Goal: Information Seeking & Learning: Learn about a topic

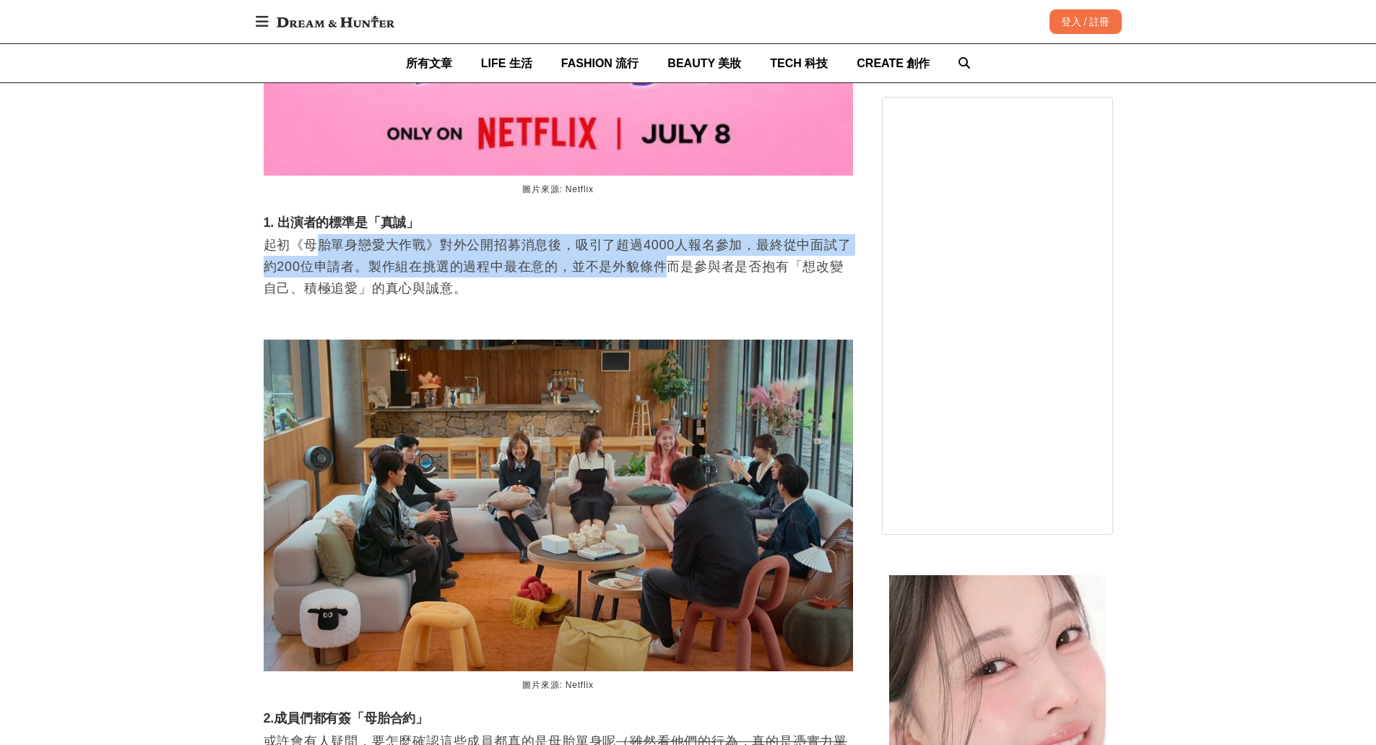
scroll to position [0, 590]
drag, startPoint x: 321, startPoint y: 256, endPoint x: 680, endPoint y: 319, distance: 364.5
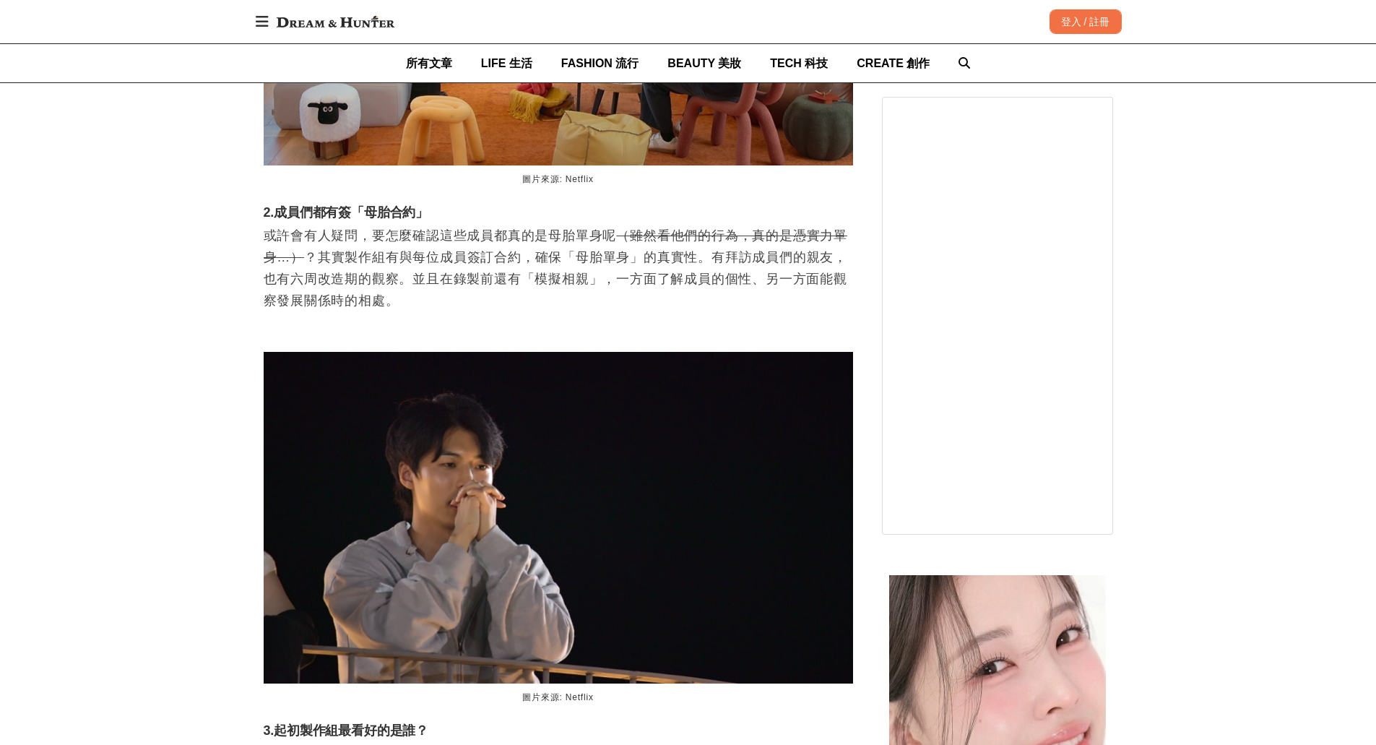
scroll to position [0, 1179]
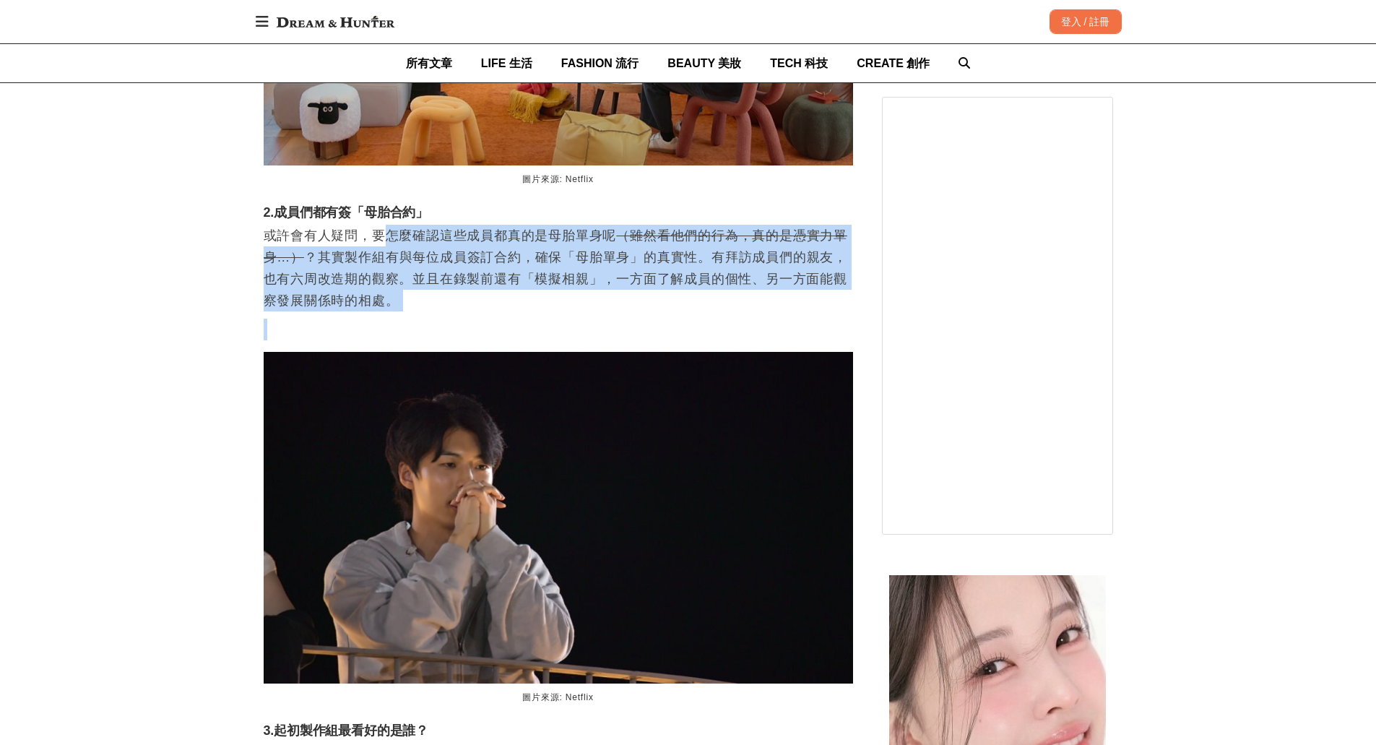
drag, startPoint x: 380, startPoint y: 254, endPoint x: 428, endPoint y: 335, distance: 93.9
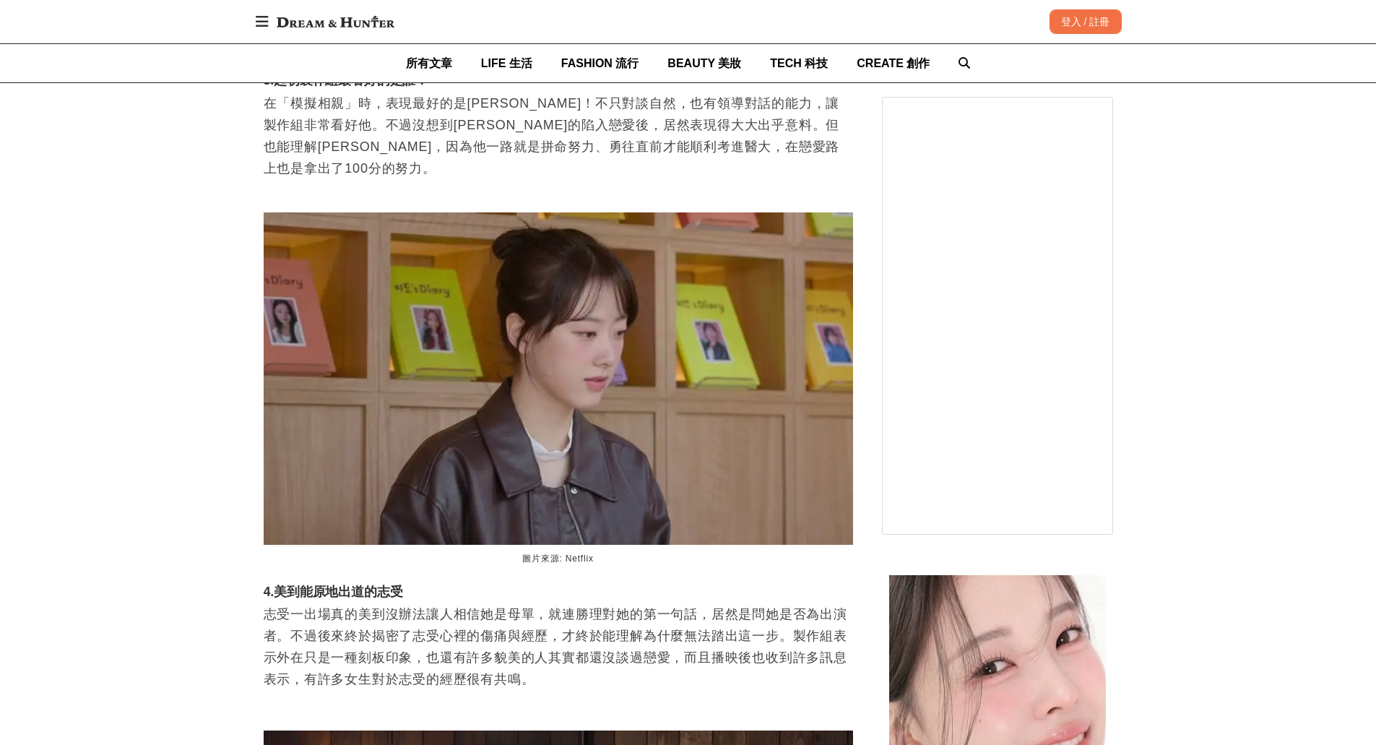
scroll to position [0, 1769]
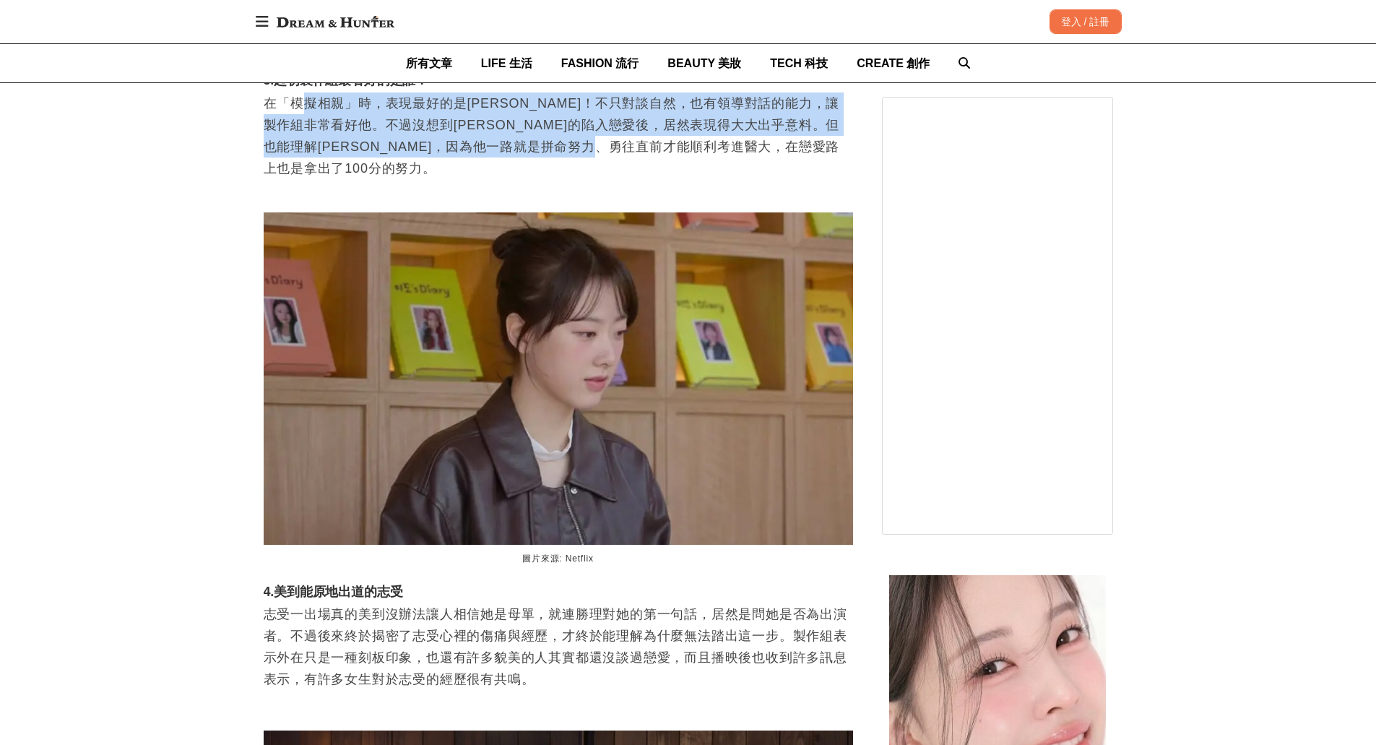
drag, startPoint x: 308, startPoint y: 121, endPoint x: 793, endPoint y: 165, distance: 487.4
click at [793, 165] on p "在「模擬相親」時，表現最好的是[PERSON_NAME]！不只對談自然，也有領導對話的能力，讓製作組非常看好他。不過沒想到[PERSON_NAME]的陷入戀愛…" at bounding box center [559, 146] width 590 height 108
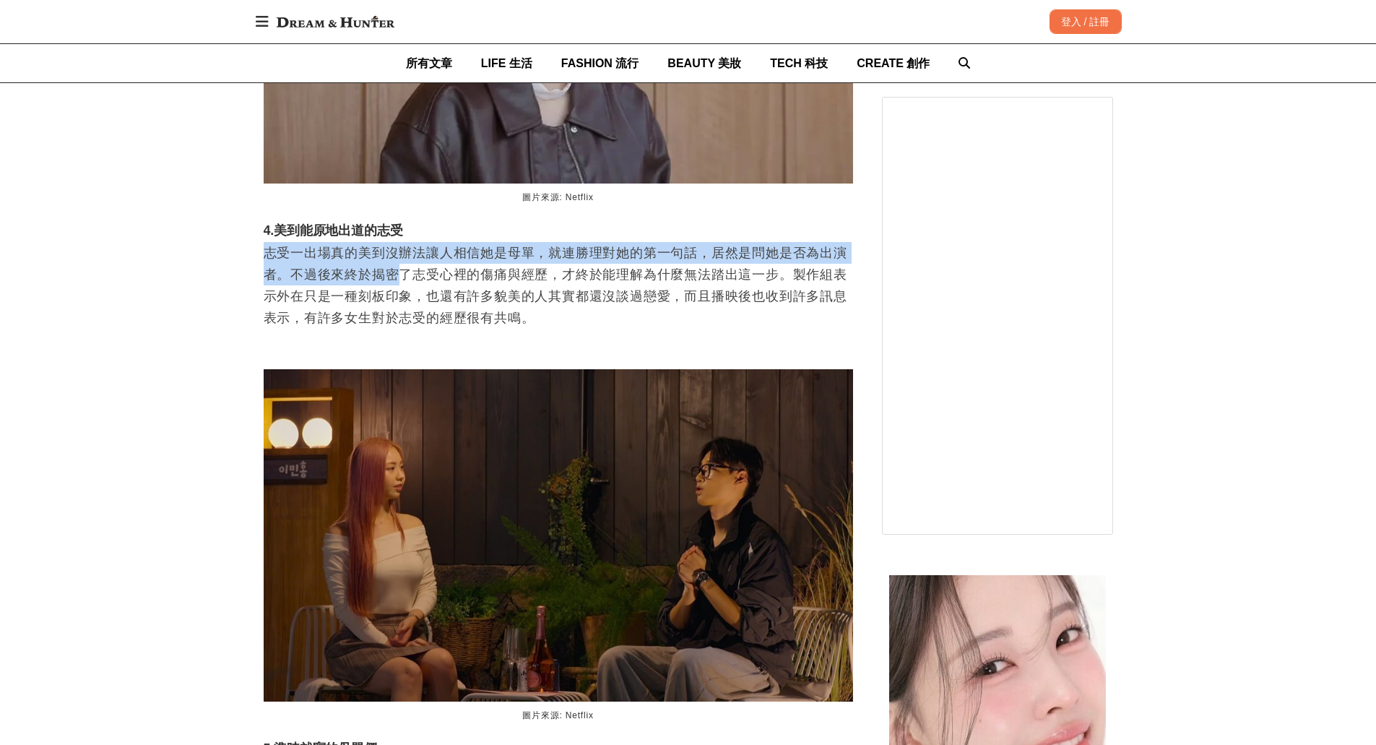
scroll to position [0, 2948]
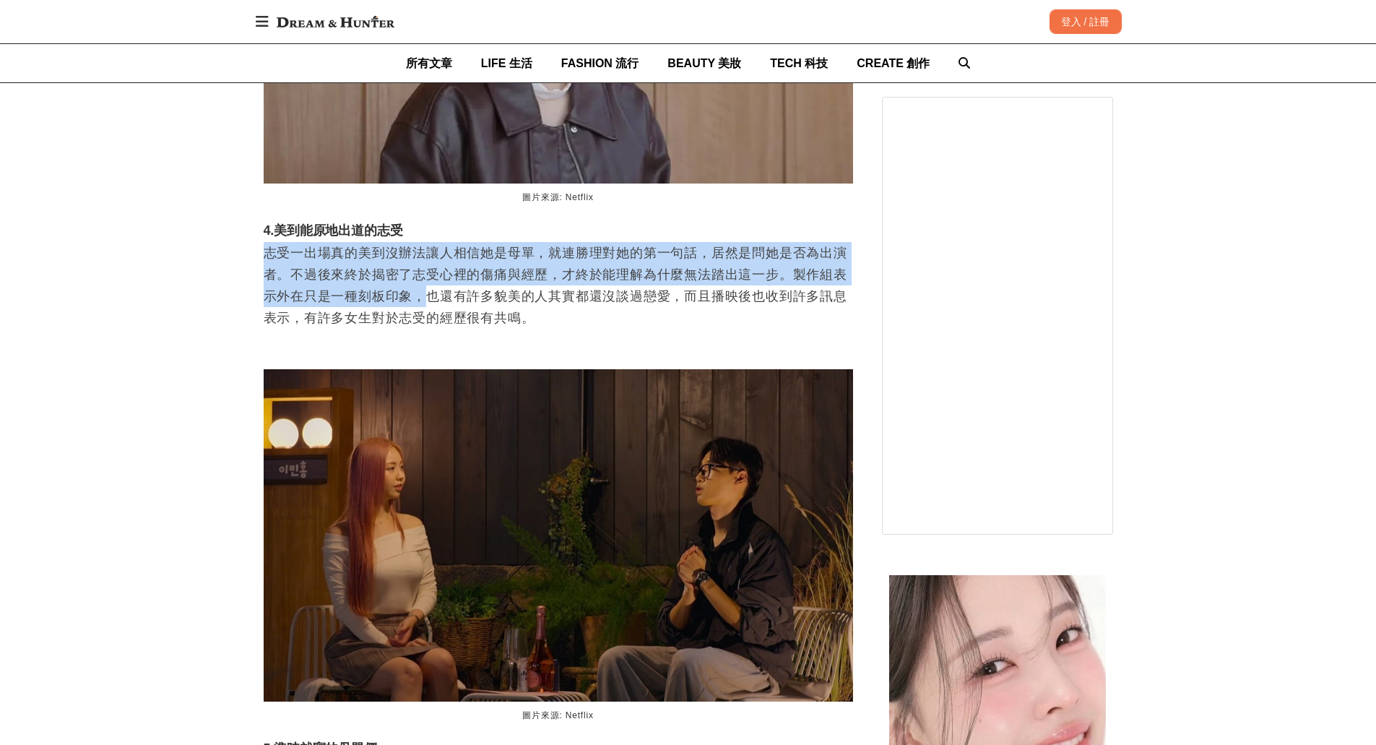
drag, startPoint x: 262, startPoint y: 257, endPoint x: 423, endPoint y: 301, distance: 167.5
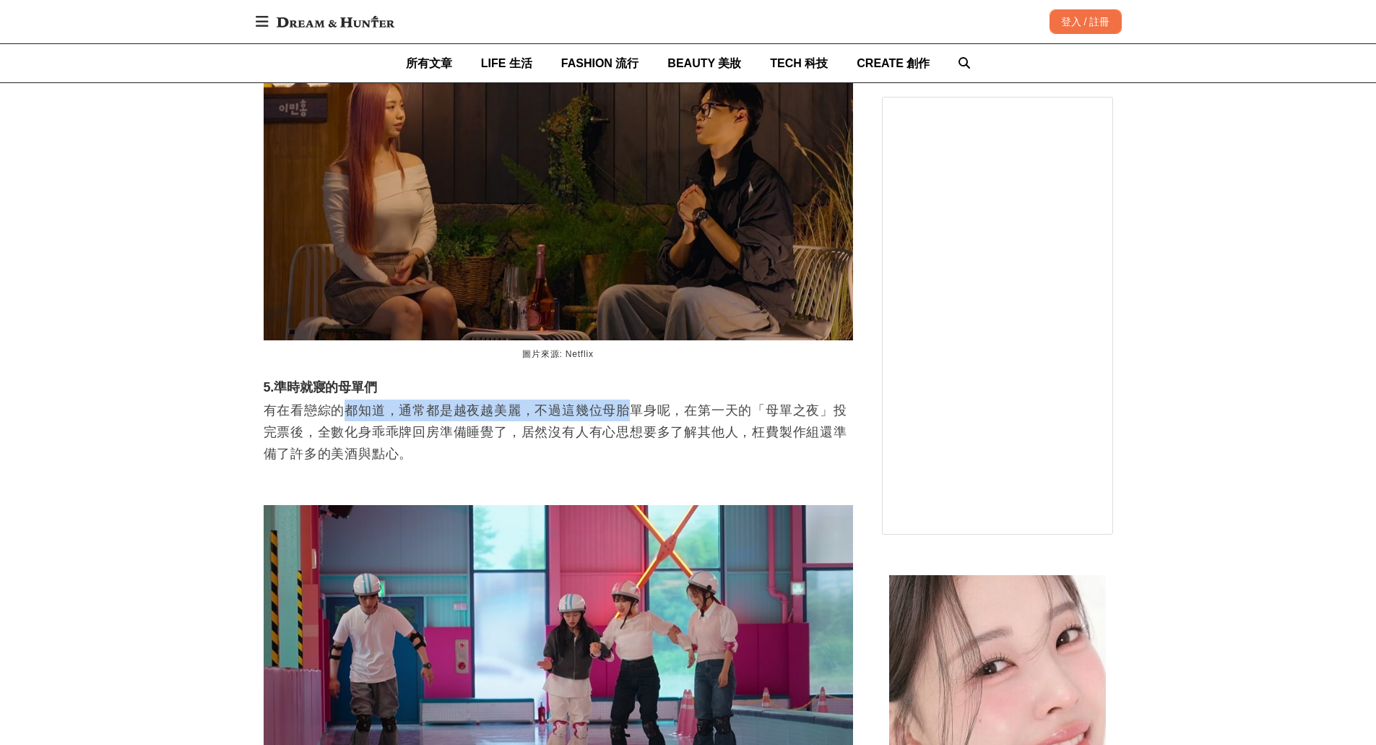
scroll to position [0, 0]
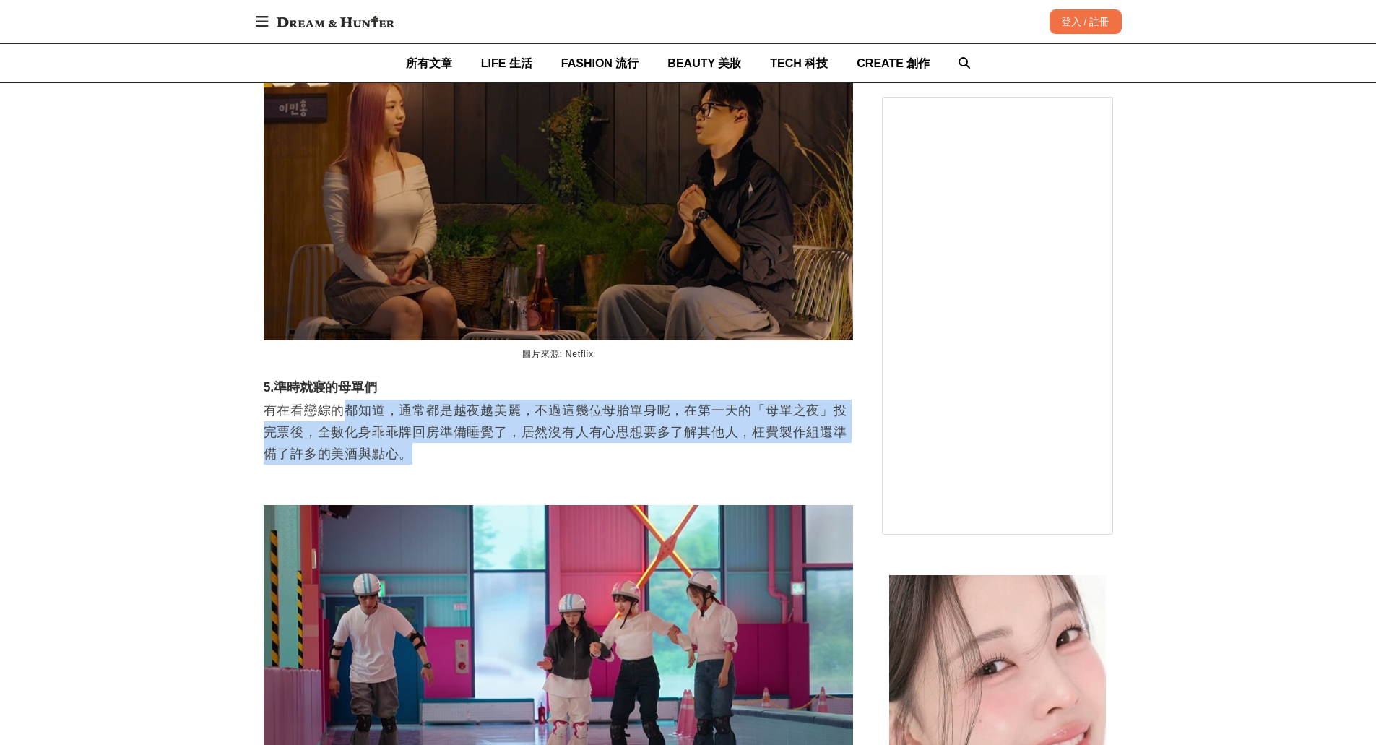
drag, startPoint x: 342, startPoint y: 405, endPoint x: 725, endPoint y: 454, distance: 386.0
click at [725, 454] on p "有在看戀綜的都知道，通常都是越夜越美麗，不過這幾位母胎單身呢，在第一天的「母單之夜」投完票後，全數化身乖乖牌回房準備睡覺了，居然沒有人有心思想要多了解其他人，…" at bounding box center [559, 432] width 590 height 65
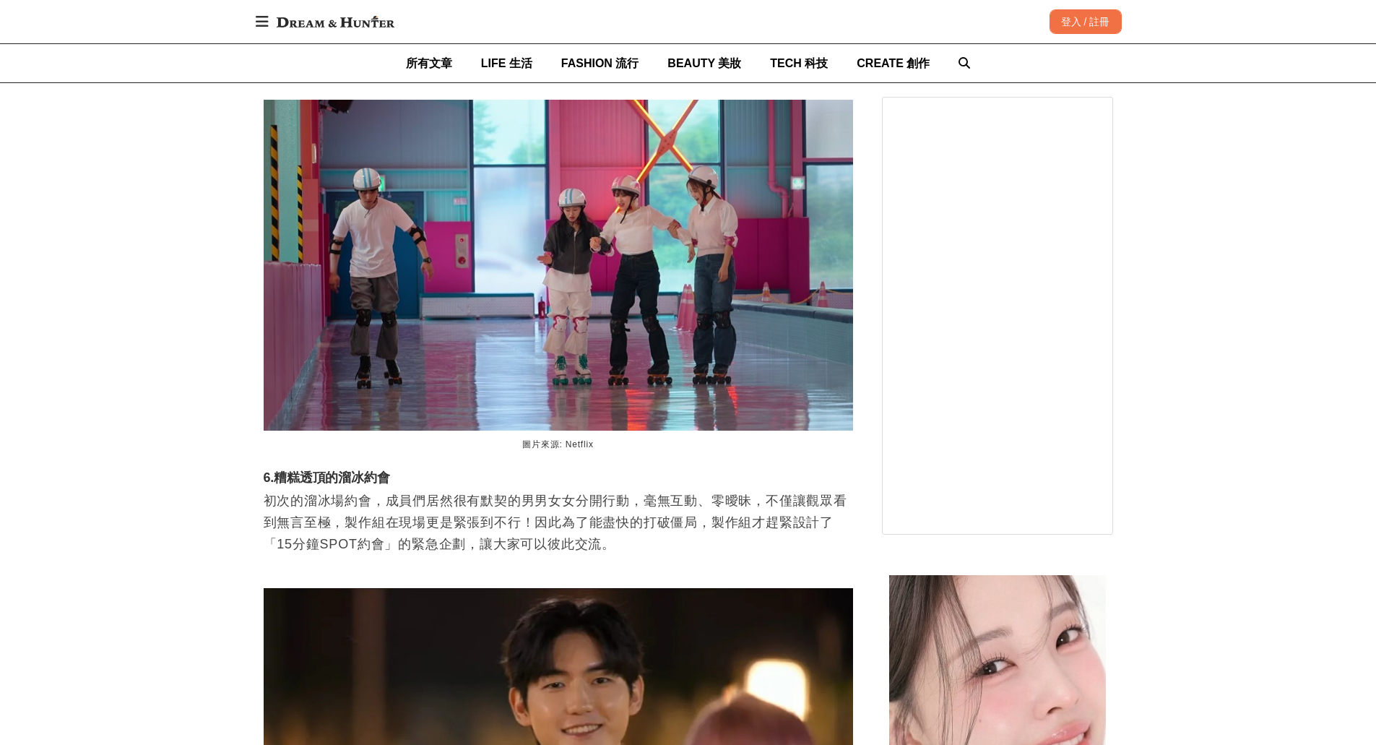
scroll to position [4768, 0]
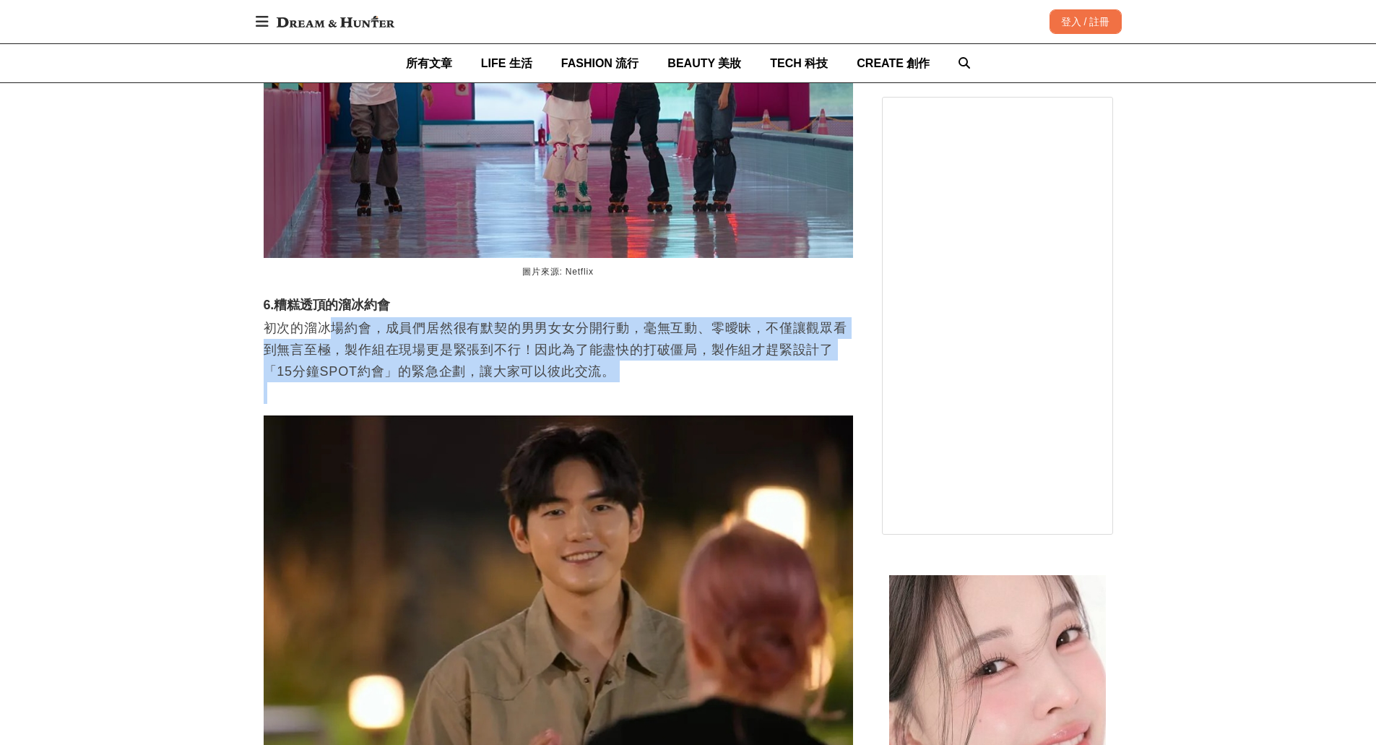
drag, startPoint x: 327, startPoint y: 330, endPoint x: 537, endPoint y: 381, distance: 216.4
click at [537, 381] on p "初次的溜冰場約會，成員們居然很有默契的男男女女分開行動，毫無互動、零曖昧，不僅讓觀眾看到無言至極，製作組在現場更是緊張到不行！因此為了能盡快的打破僵局，製作組…" at bounding box center [559, 360] width 590 height 87
click at [539, 379] on p "初次的溜冰場約會，成員們居然很有默契的男男女女分開行動，毫無互動、零曖昧，不僅讓觀眾看到無言至極，製作組在現場更是緊張到不行！因此為了能盡快的打破僵局，製作組…" at bounding box center [559, 360] width 590 height 87
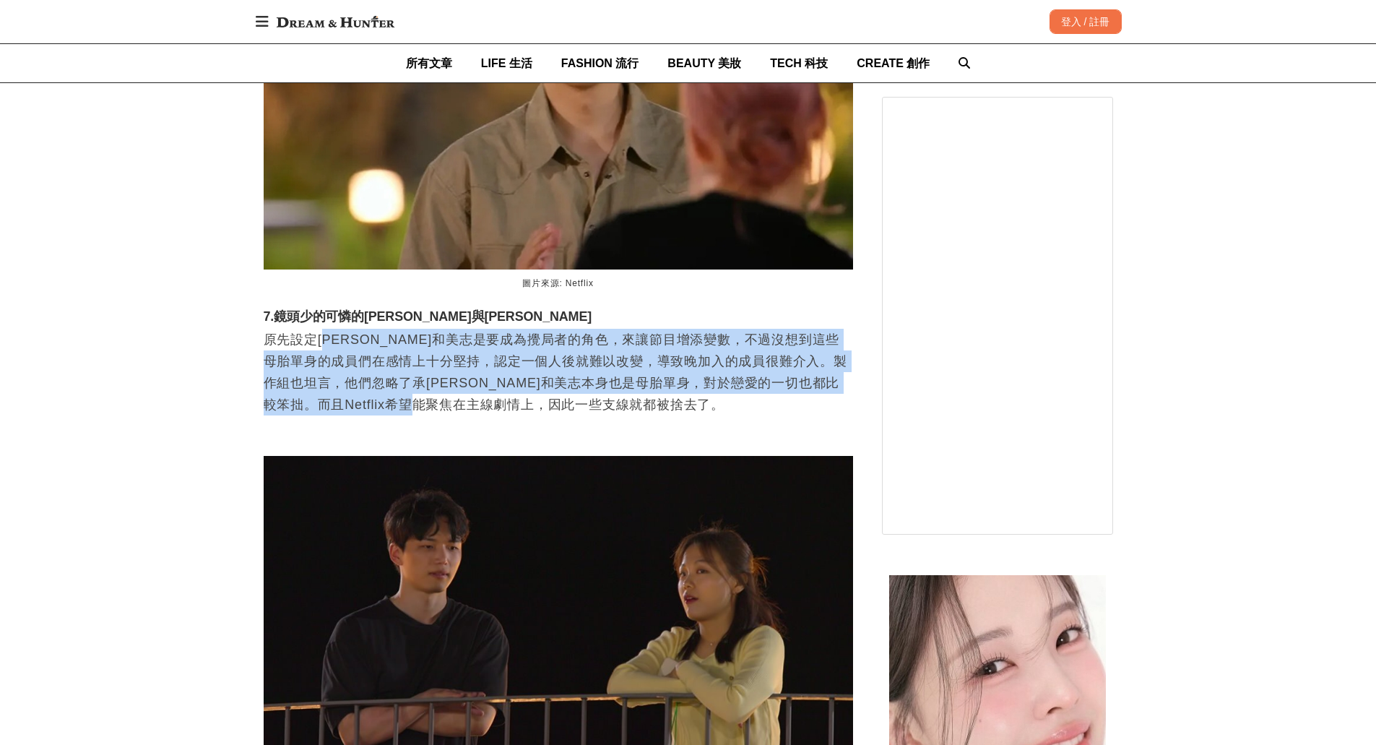
scroll to position [0, 1769]
drag, startPoint x: 330, startPoint y: 348, endPoint x: 701, endPoint y: 394, distance: 373.5
click at [701, 394] on p "原先設定[PERSON_NAME]和美志是要成為攪局者的角色，來讓節目增添變數，不過沒想到這些母胎單身的成員們在感情上十分堅持，認定一個人後就難以改變，導致晚…" at bounding box center [559, 372] width 590 height 87
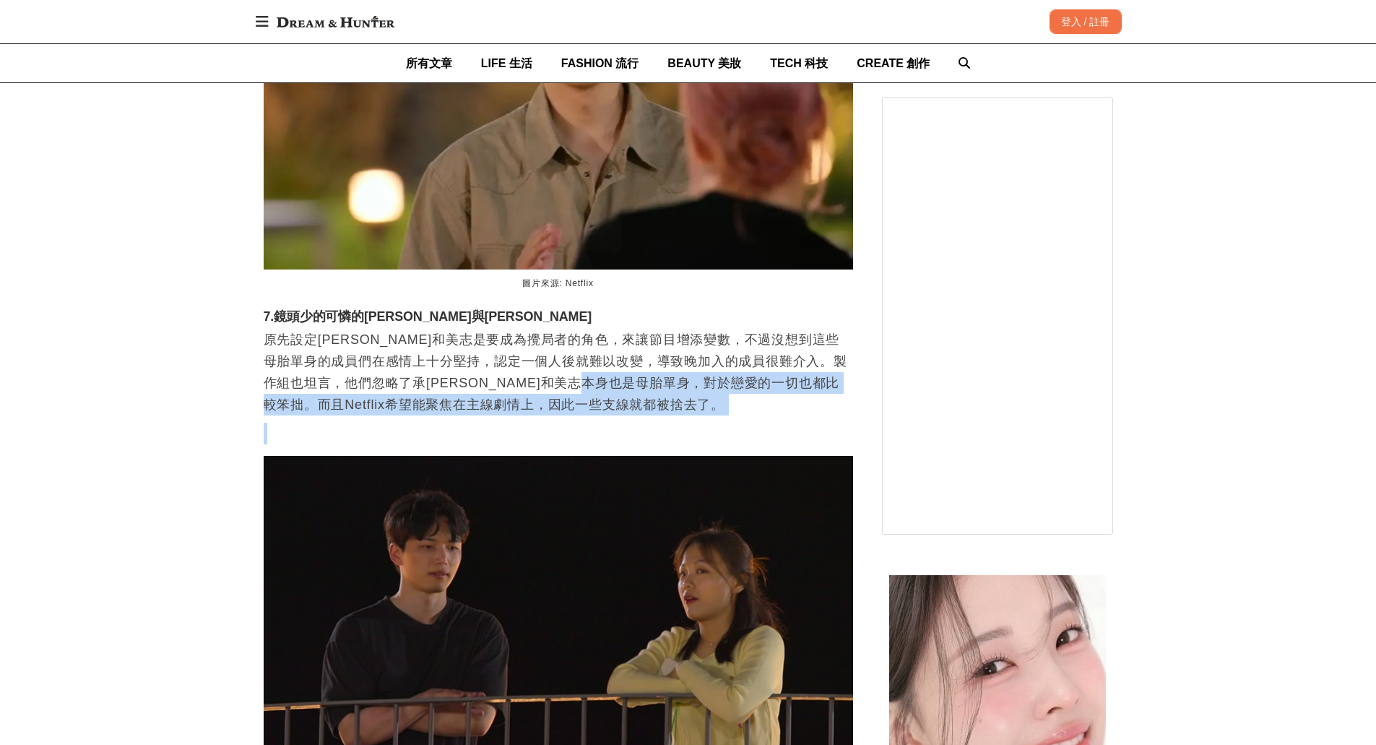
drag, startPoint x: 698, startPoint y: 380, endPoint x: 699, endPoint y: 415, distance: 35.4
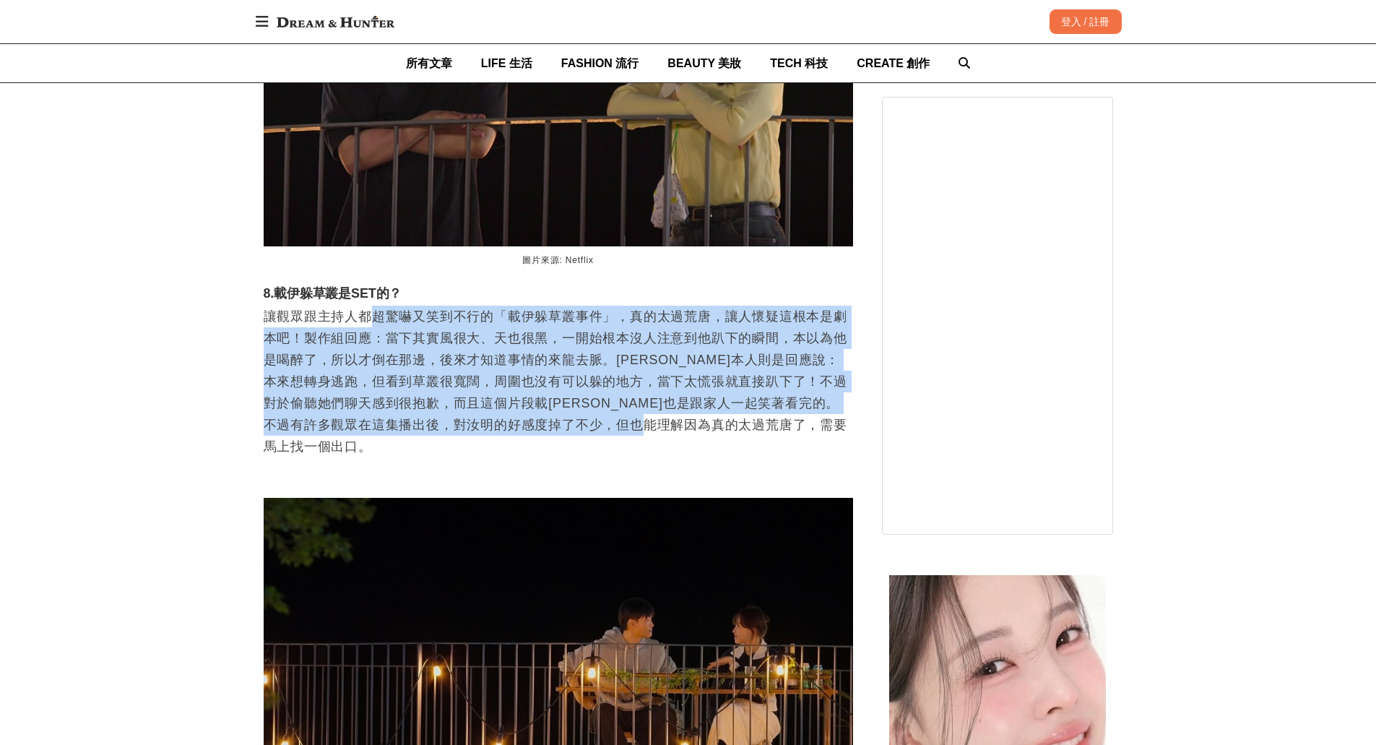
scroll to position [0, 6]
drag, startPoint x: 366, startPoint y: 311, endPoint x: 798, endPoint y: 415, distance: 444.6
click at [798, 415] on p "讓觀眾跟主持人都超驚嚇又笑到不行的「載伊躲草叢事件」，真的太過荒唐，讓人懷疑這根本是劇本吧！製作組回應：當下其實風很大、天也很黑，一開始根本沒人注意到他趴下的…" at bounding box center [559, 382] width 590 height 152
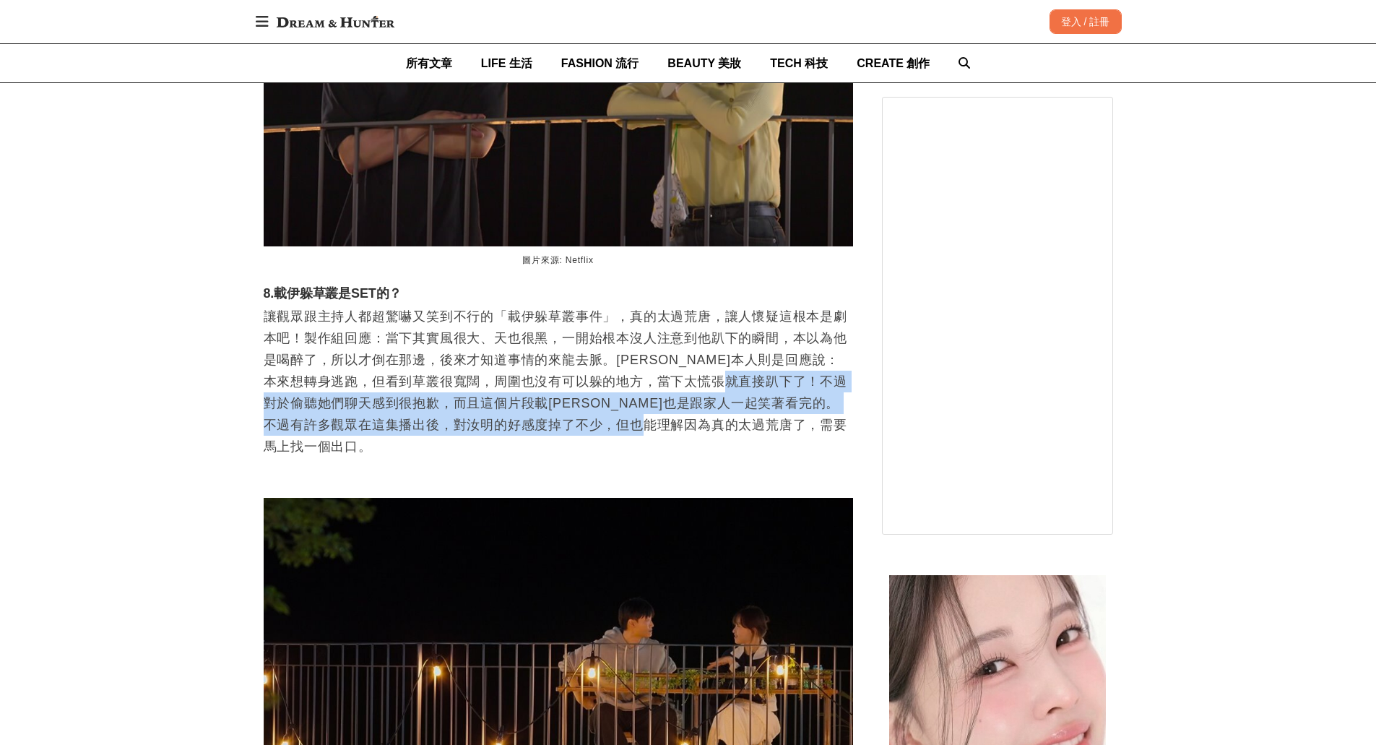
drag, startPoint x: 790, startPoint y: 369, endPoint x: 785, endPoint y: 433, distance: 63.8
click at [785, 433] on p "讓觀眾跟主持人都超驚嚇又笑到不行的「載伊躲草叢事件」，真的太過荒唐，讓人懷疑這根本是劇本吧！製作組回應：當下其實風很大、天也很黑，一開始根本沒人注意到他趴下的…" at bounding box center [559, 382] width 590 height 152
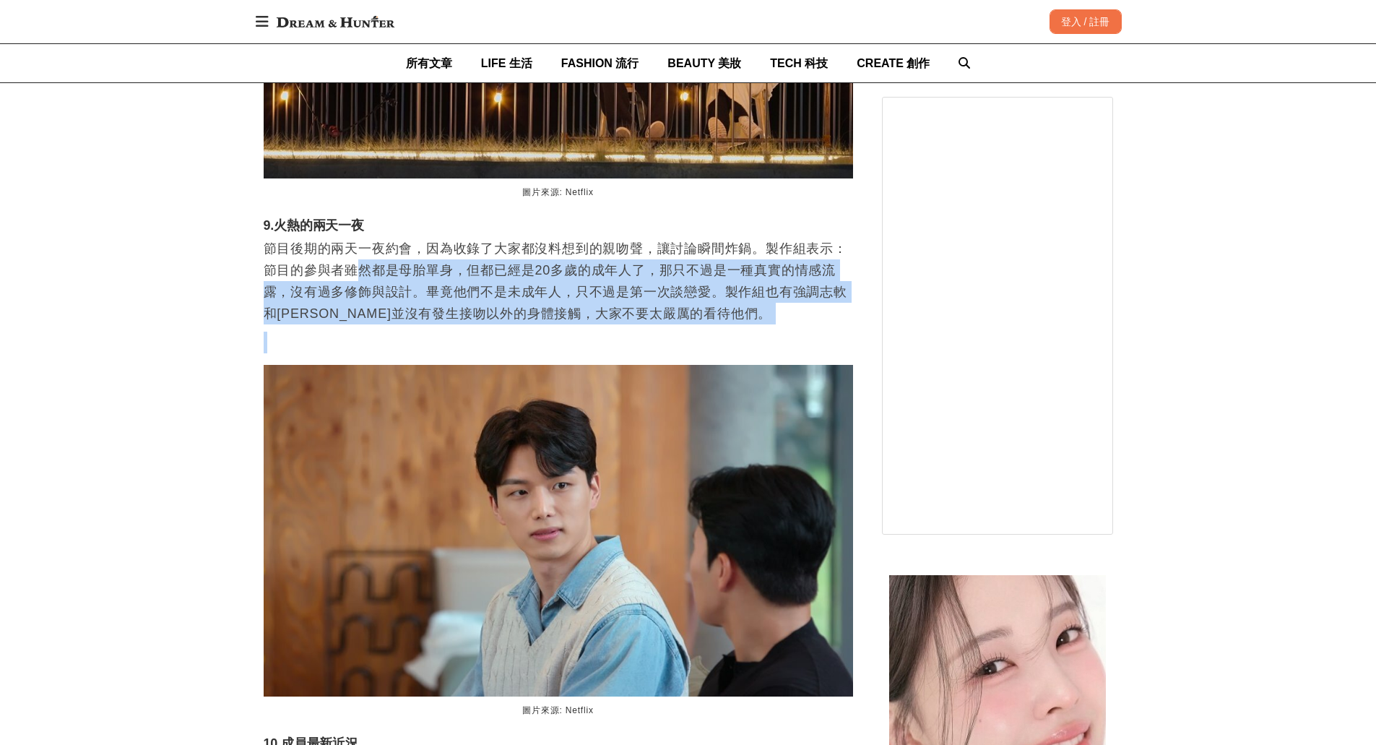
drag, startPoint x: 358, startPoint y: 237, endPoint x: 657, endPoint y: 311, distance: 308.0
click at [657, 332] on p at bounding box center [559, 343] width 590 height 22
drag, startPoint x: 652, startPoint y: 256, endPoint x: 666, endPoint y: 294, distance: 40.9
click at [666, 294] on p "節目後期的兩天一夜約會，因為收錄了大家都沒料想到的親吻聲，讓討論瞬間炸鍋。製作組表示：節目的參與者雖然都是母胎單身，但都已經是20多歲的成年人了，那只不過是一…" at bounding box center [559, 281] width 590 height 87
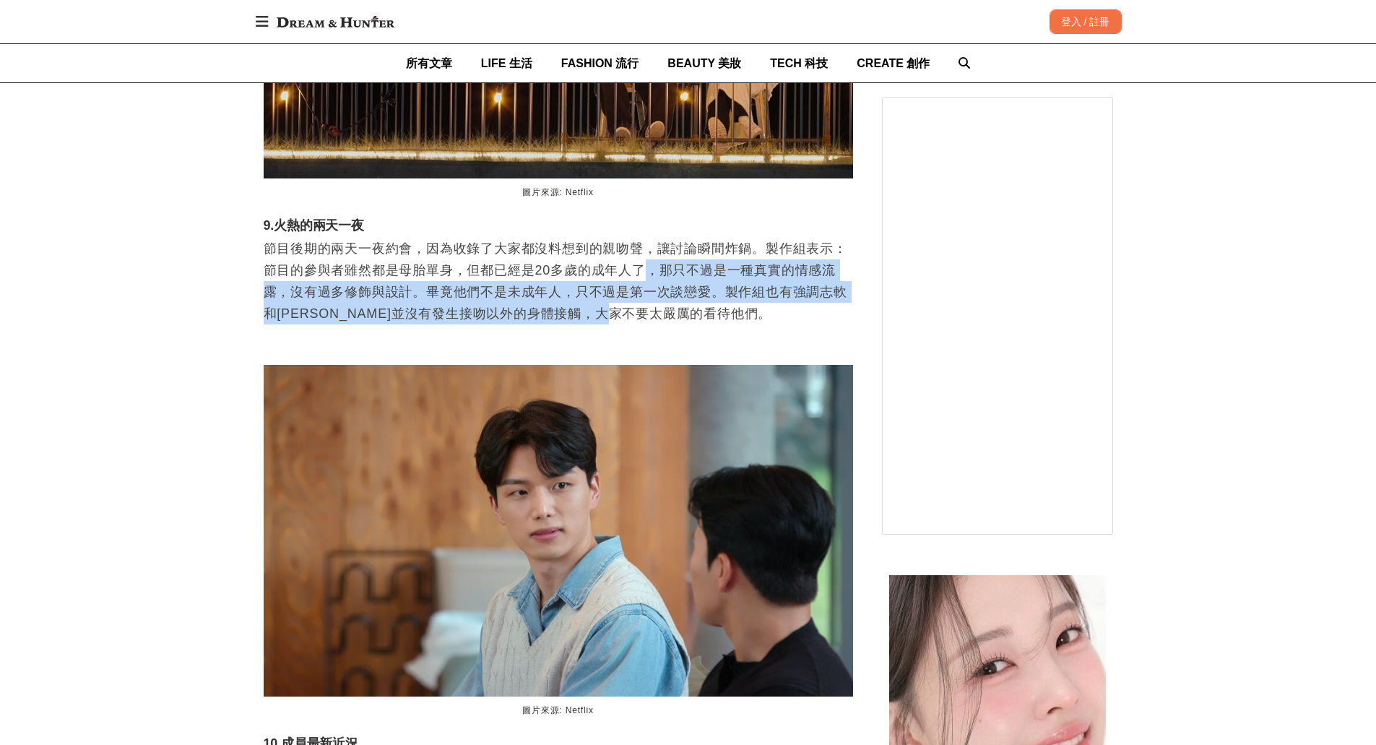
click at [666, 294] on p "節目後期的兩天一夜約會，因為收錄了大家都沒料想到的親吻聲，讓討論瞬間炸鍋。製作組表示：節目的參與者雖然都是母胎單身，但都已經是20多歲的成年人了，那只不過是一…" at bounding box center [559, 281] width 590 height 87
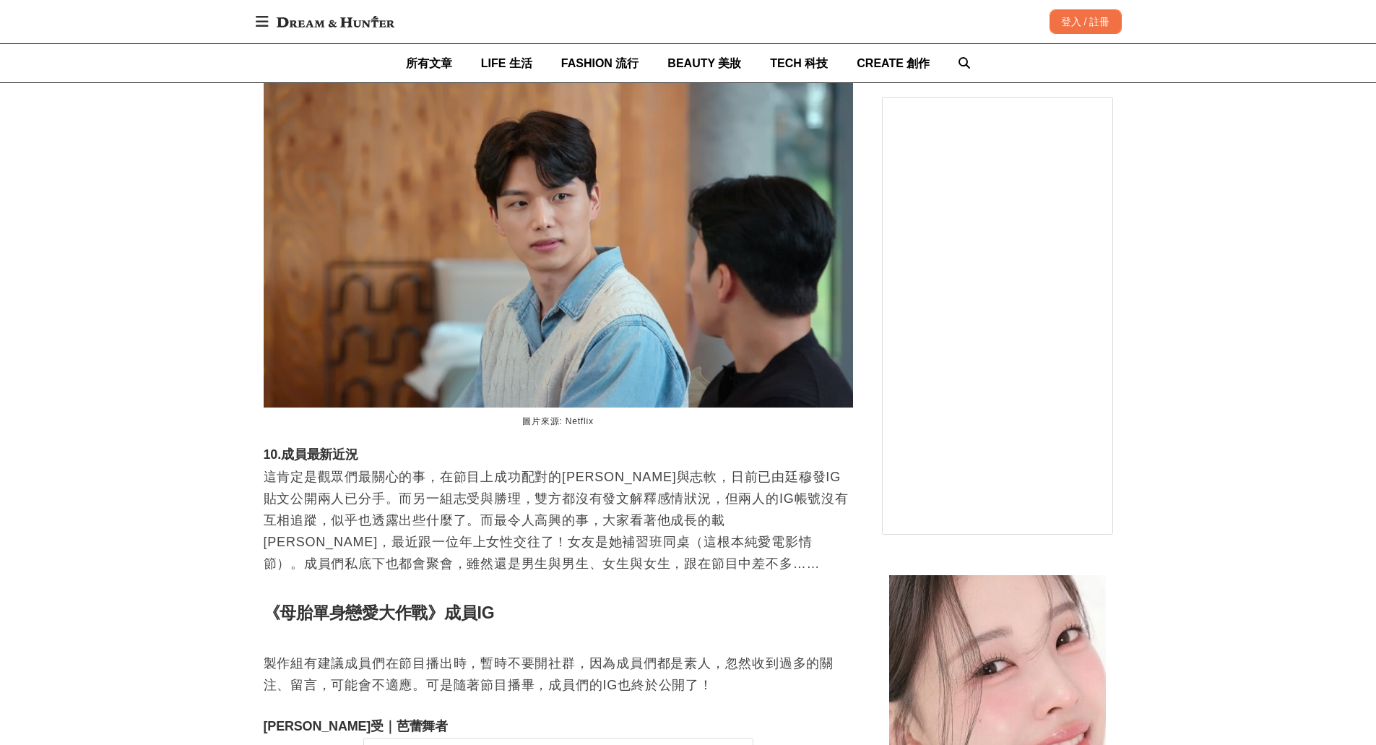
scroll to position [6863, 0]
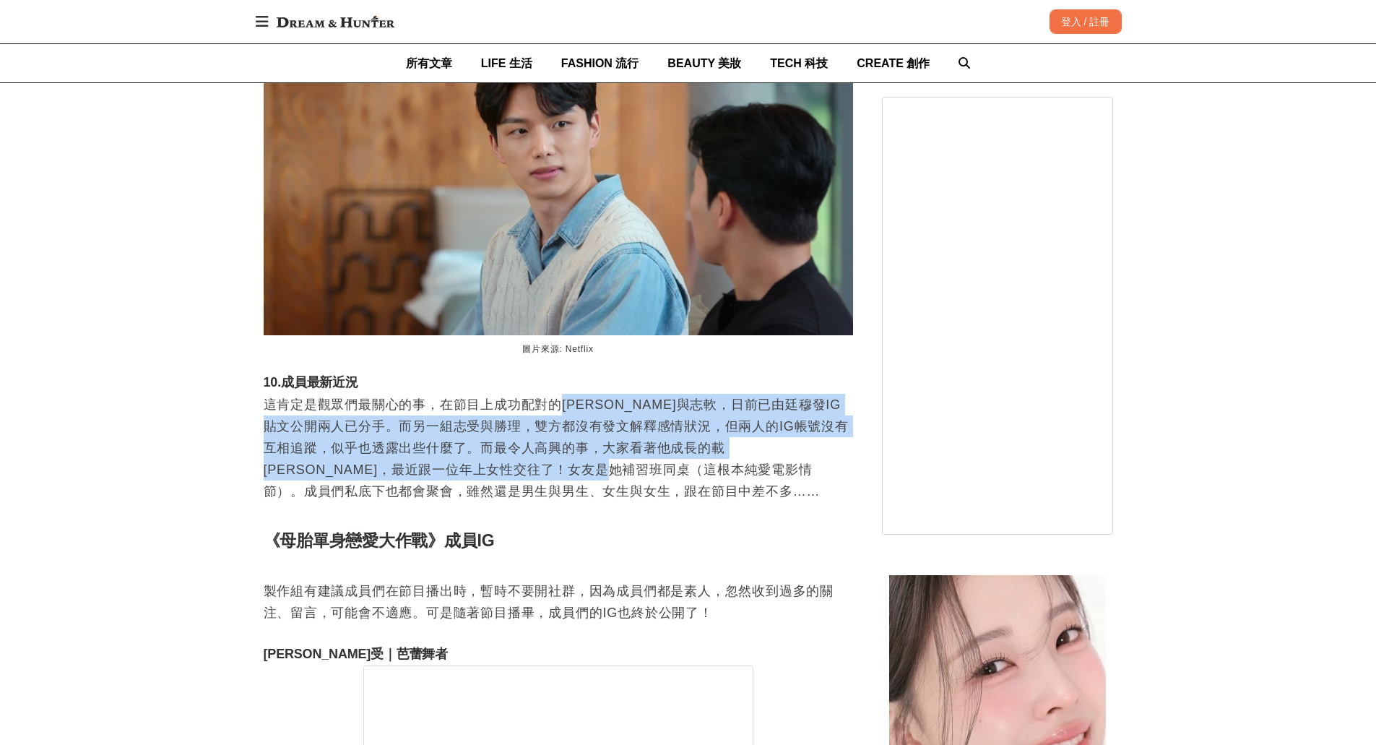
drag, startPoint x: 556, startPoint y: 384, endPoint x: 592, endPoint y: 444, distance: 70.4
click at [592, 444] on p "這肯定是觀眾們最關心的事，在節目上成功配對的[PERSON_NAME]與志軟，日前已由廷穆發IG貼文公開兩人已分手。而另一組志受與勝理，雙方都沒有發文解釋感情…" at bounding box center [559, 459] width 590 height 130
click at [592, 438] on p "這肯定是觀眾們最關心的事，在節目上成功配對的[PERSON_NAME]與志軟，日前已由廷穆發IG貼文公開兩人已分手。而另一組志受與勝理，雙方都沒有發文解釋感情…" at bounding box center [559, 459] width 590 height 130
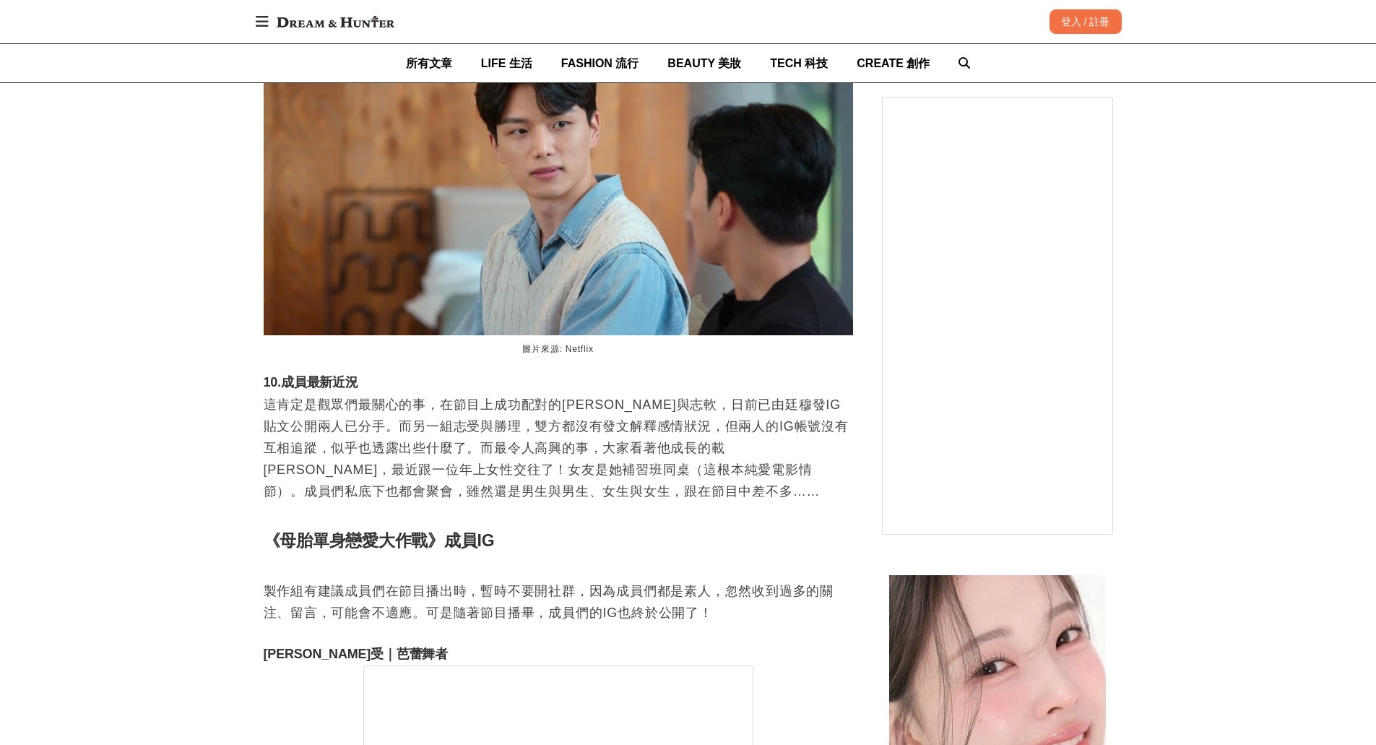
scroll to position [0, 2358]
drag, startPoint x: 604, startPoint y: 385, endPoint x: 458, endPoint y: 402, distance: 147.0
click at [458, 402] on p "這肯定是觀眾們最關心的事，在節目上成功配對的[PERSON_NAME]與志軟，日前已由廷穆發IG貼文公開兩人已分手。而另一組志受與勝理，雙方都沒有發文解釋感情…" at bounding box center [559, 459] width 590 height 130
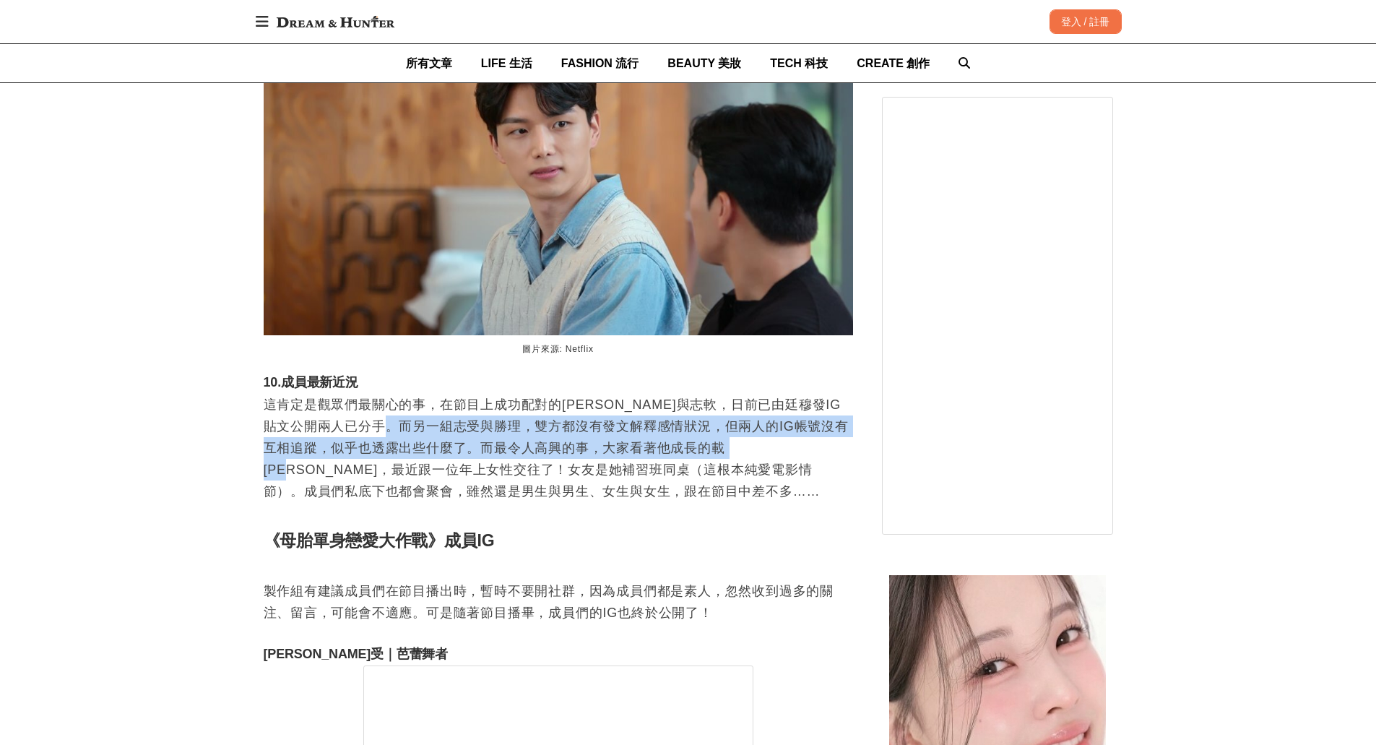
scroll to position [0, 2948]
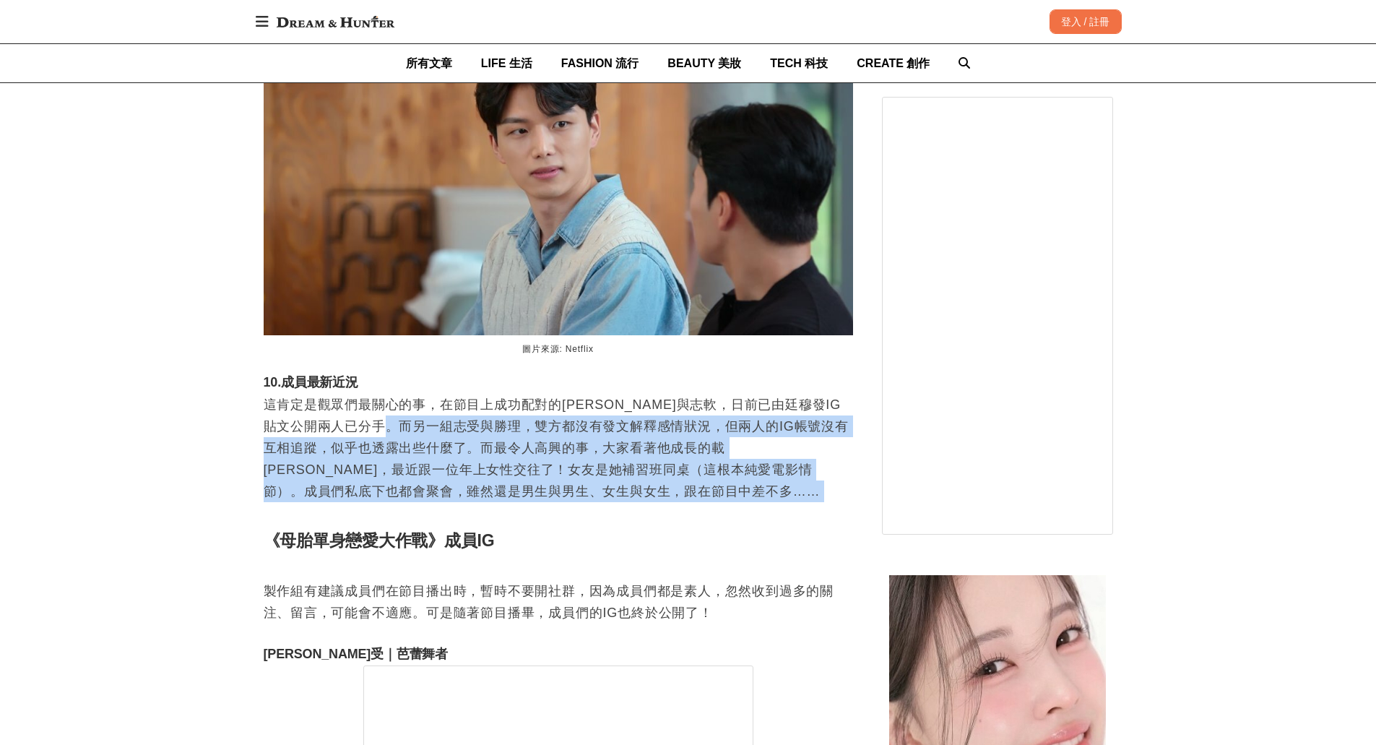
drag, startPoint x: 458, startPoint y: 402, endPoint x: 806, endPoint y: 472, distance: 355.1
click at [806, 472] on p "這肯定是觀眾們最關心的事，在節目上成功配對的[PERSON_NAME]與志軟，日前已由廷穆發IG貼文公開兩人已分手。而另一組志受與勝理，雙方都沒有發文解釋感情…" at bounding box center [559, 459] width 590 height 130
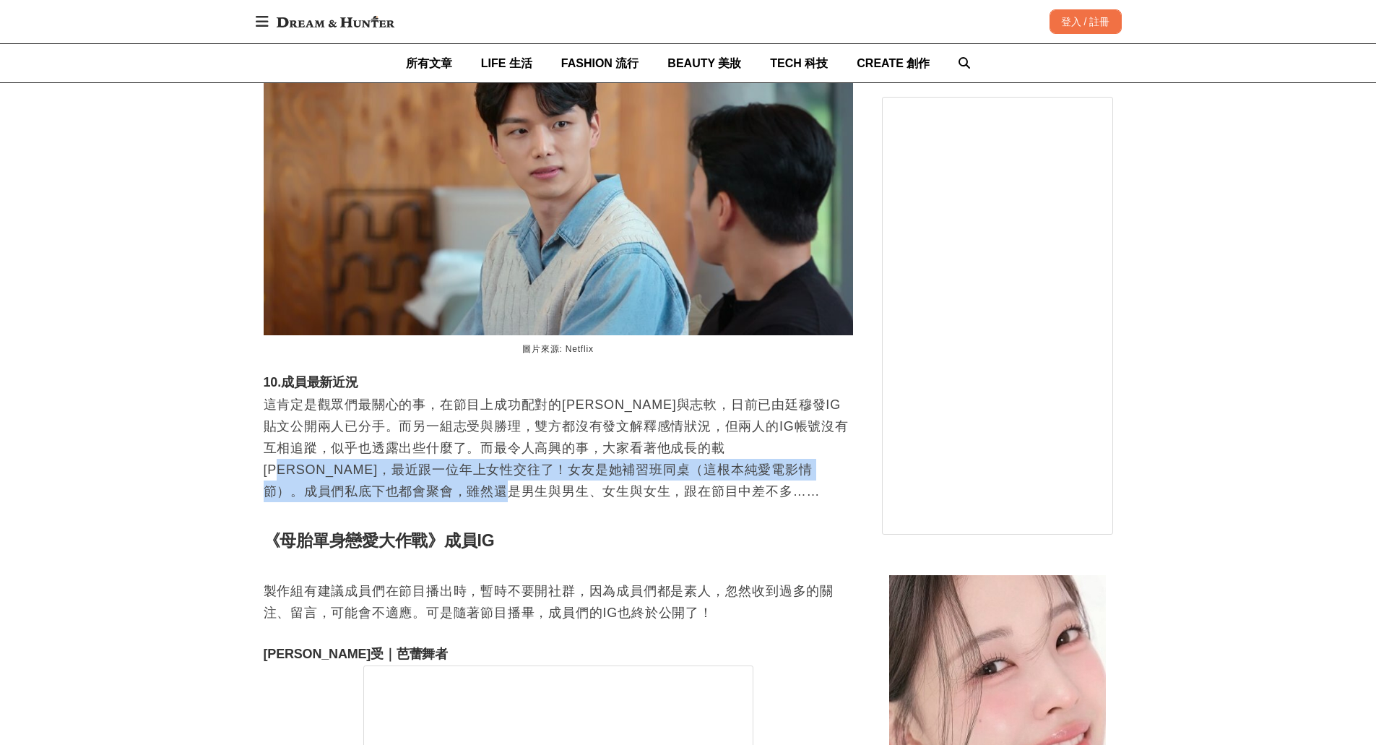
drag, startPoint x: 802, startPoint y: 424, endPoint x: 802, endPoint y: 467, distance: 43.3
click at [802, 467] on p "這肯定是觀眾們最關心的事，在節目上成功配對的[PERSON_NAME]與志軟，日前已由廷穆發IG貼文公開兩人已分手。而另一組志受與勝理，雙方都沒有發文解釋感情…" at bounding box center [559, 459] width 590 height 130
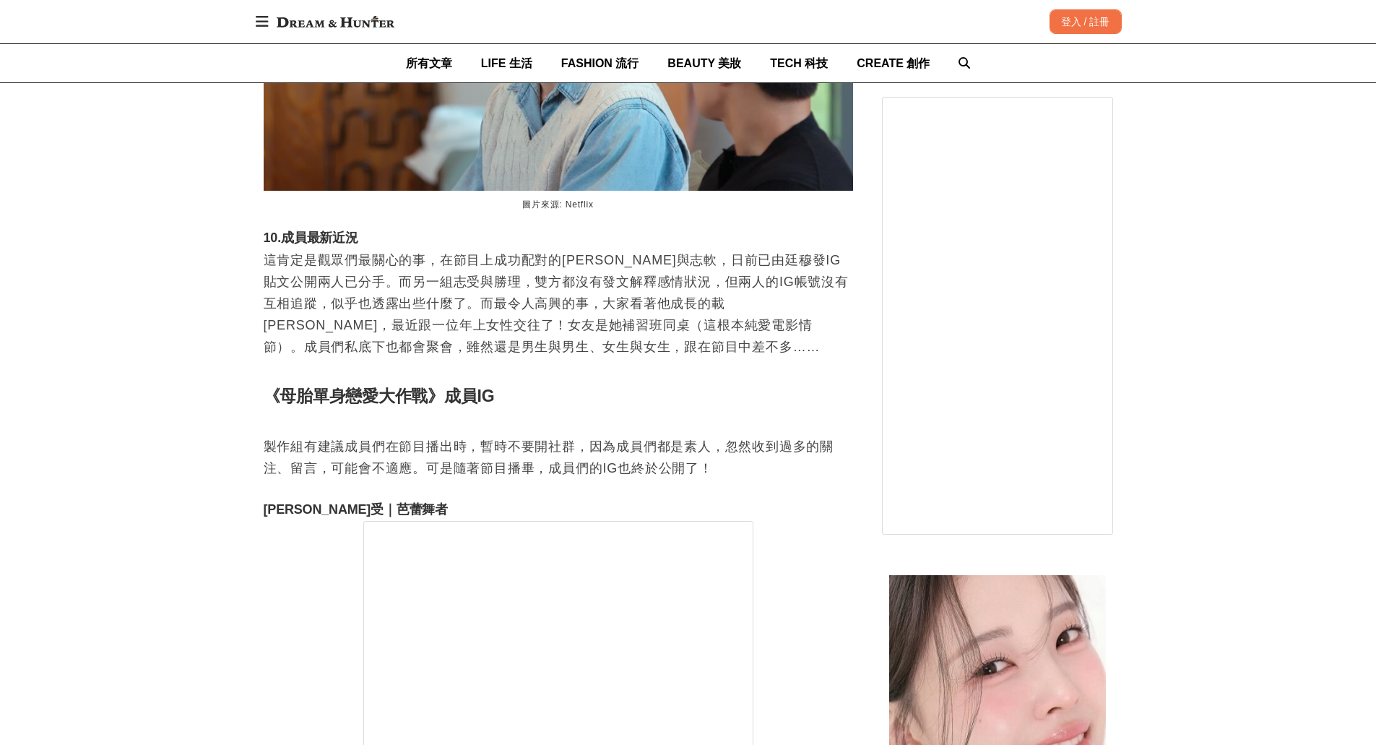
scroll to position [0, 0]
drag, startPoint x: 313, startPoint y: 424, endPoint x: 577, endPoint y: 426, distance: 263.7
click at [577, 426] on p "製作組有建議成員們在節目播出時，暫時不要開社群，因為成員們都是素人，忽然收到過多的關注、留言，可能會不適應。可是隨著節目播畢，成員們的IG也終於公開了！" at bounding box center [559, 446] width 590 height 65
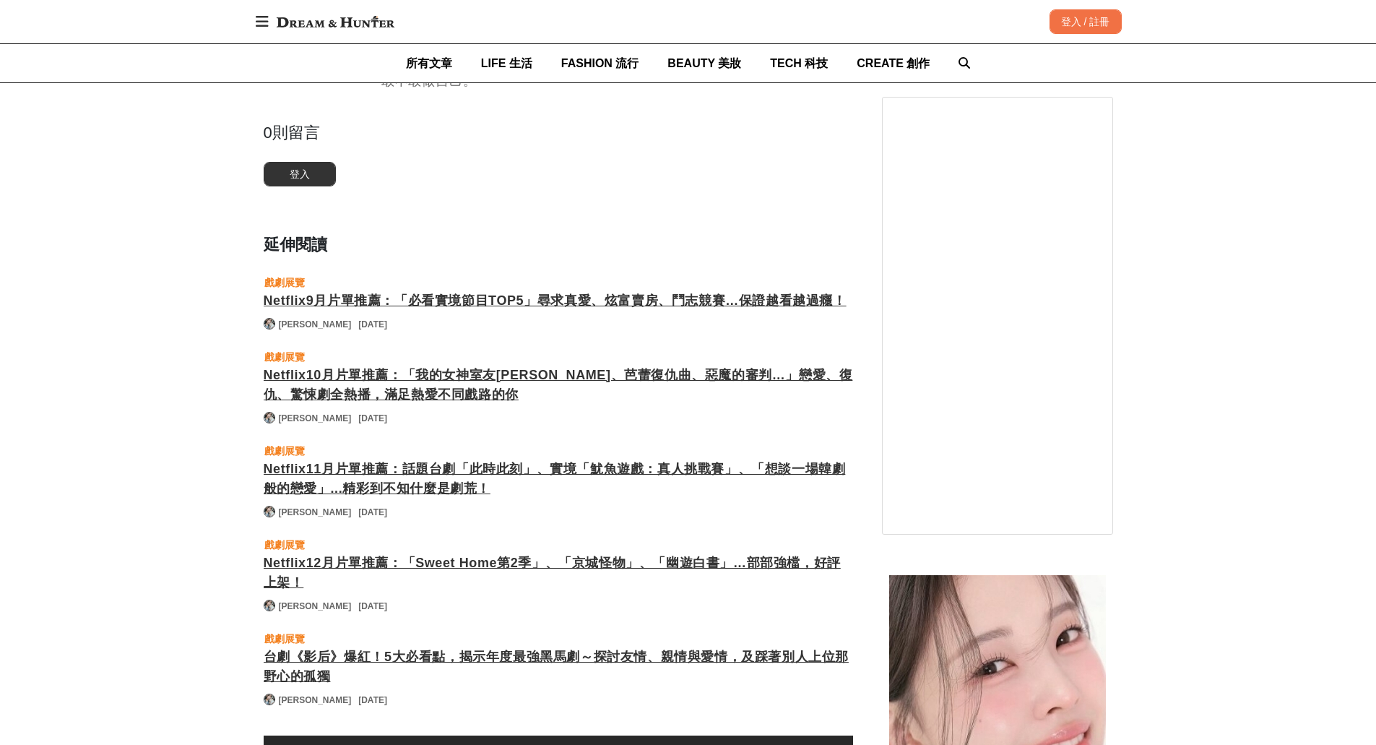
scroll to position [0, 2358]
